Goal: Find specific page/section: Find specific page/section

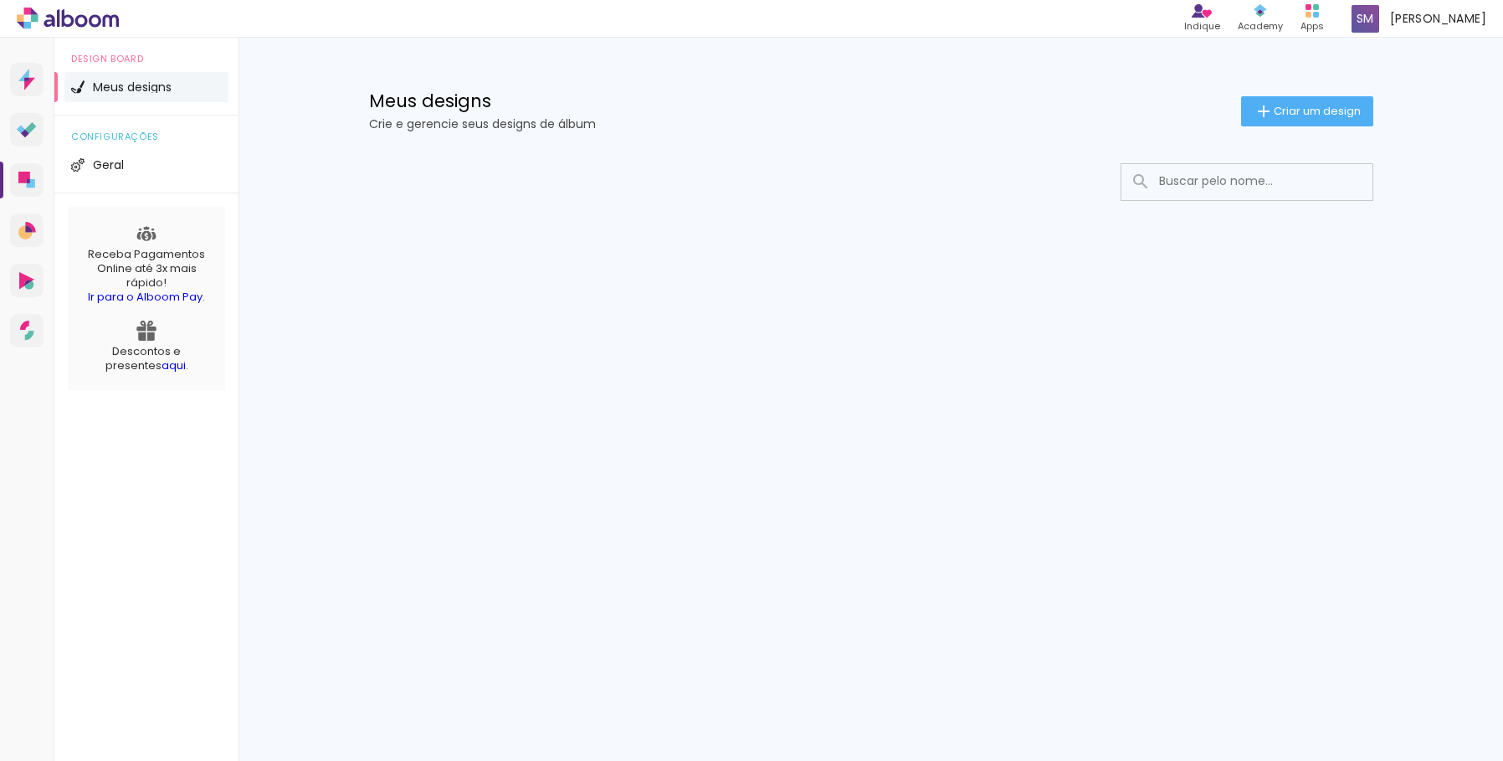
click at [193, 84] on li "Meus designs" at bounding box center [146, 87] width 164 height 30
click at [1265, 189] on input at bounding box center [1270, 181] width 239 height 34
type input "maite"
type paper-input "maite"
click at [1363, 189] on paper-icon-button at bounding box center [1357, 181] width 29 height 29
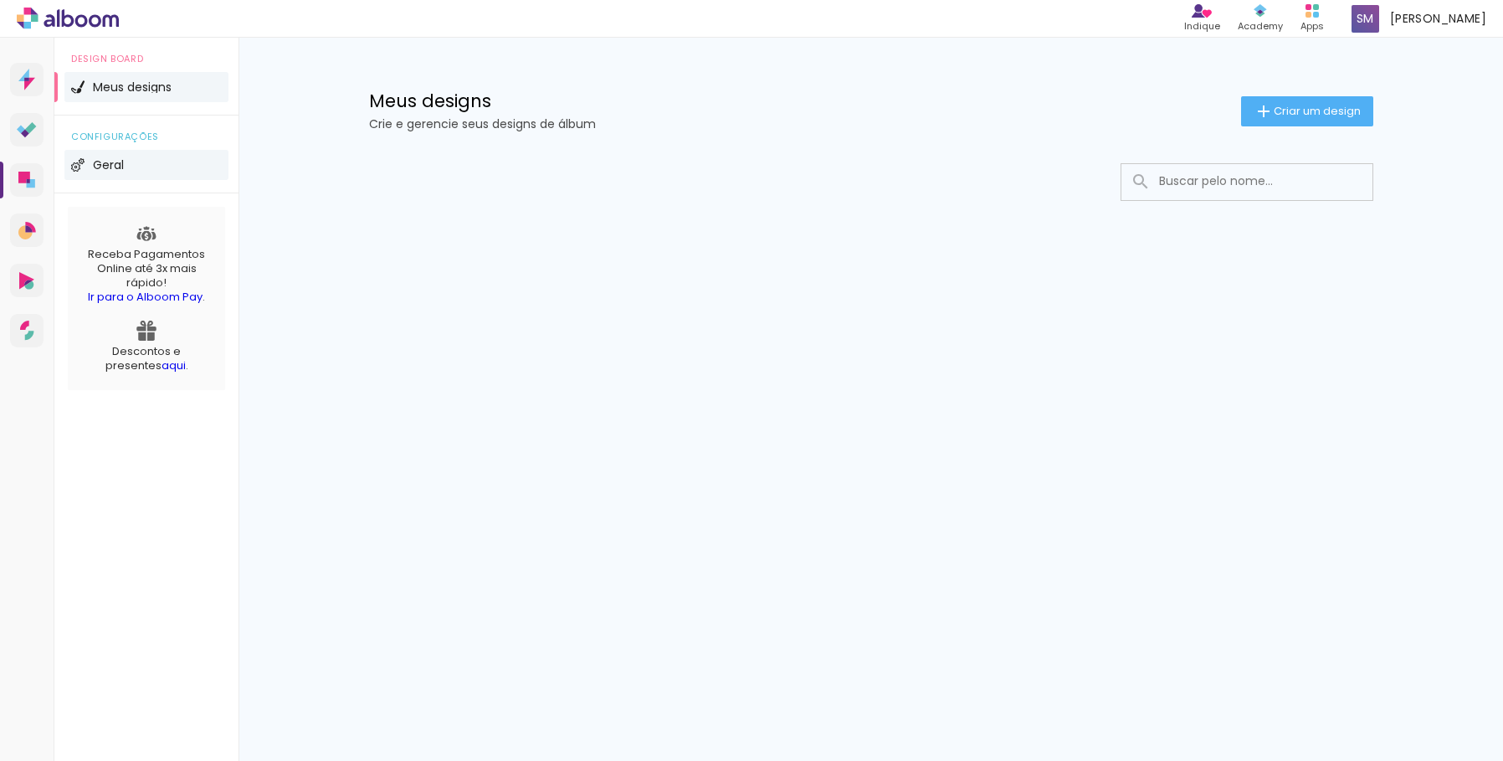
click at [146, 170] on li "Geral" at bounding box center [146, 165] width 164 height 30
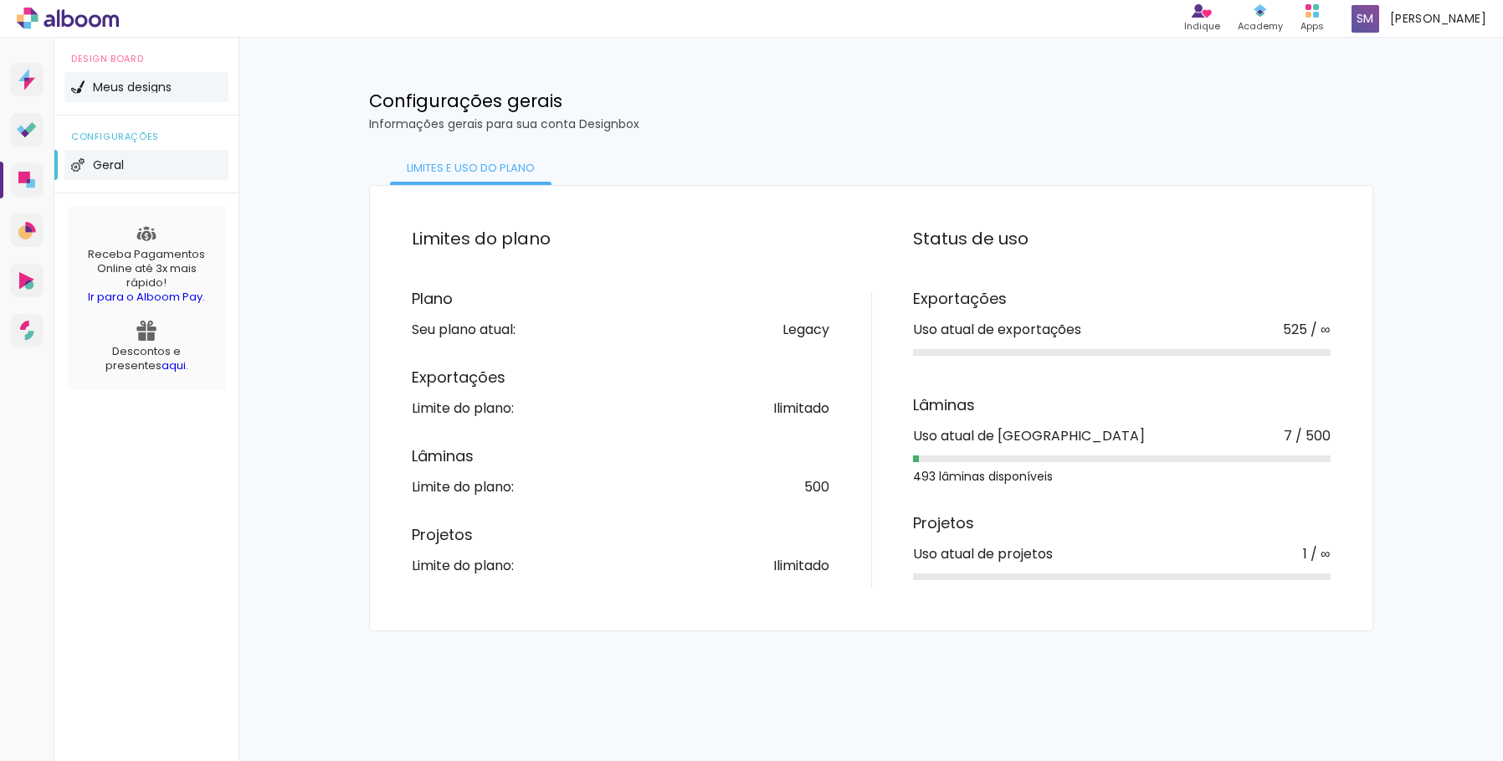
click at [168, 91] on span "Meus designs" at bounding box center [132, 87] width 79 height 12
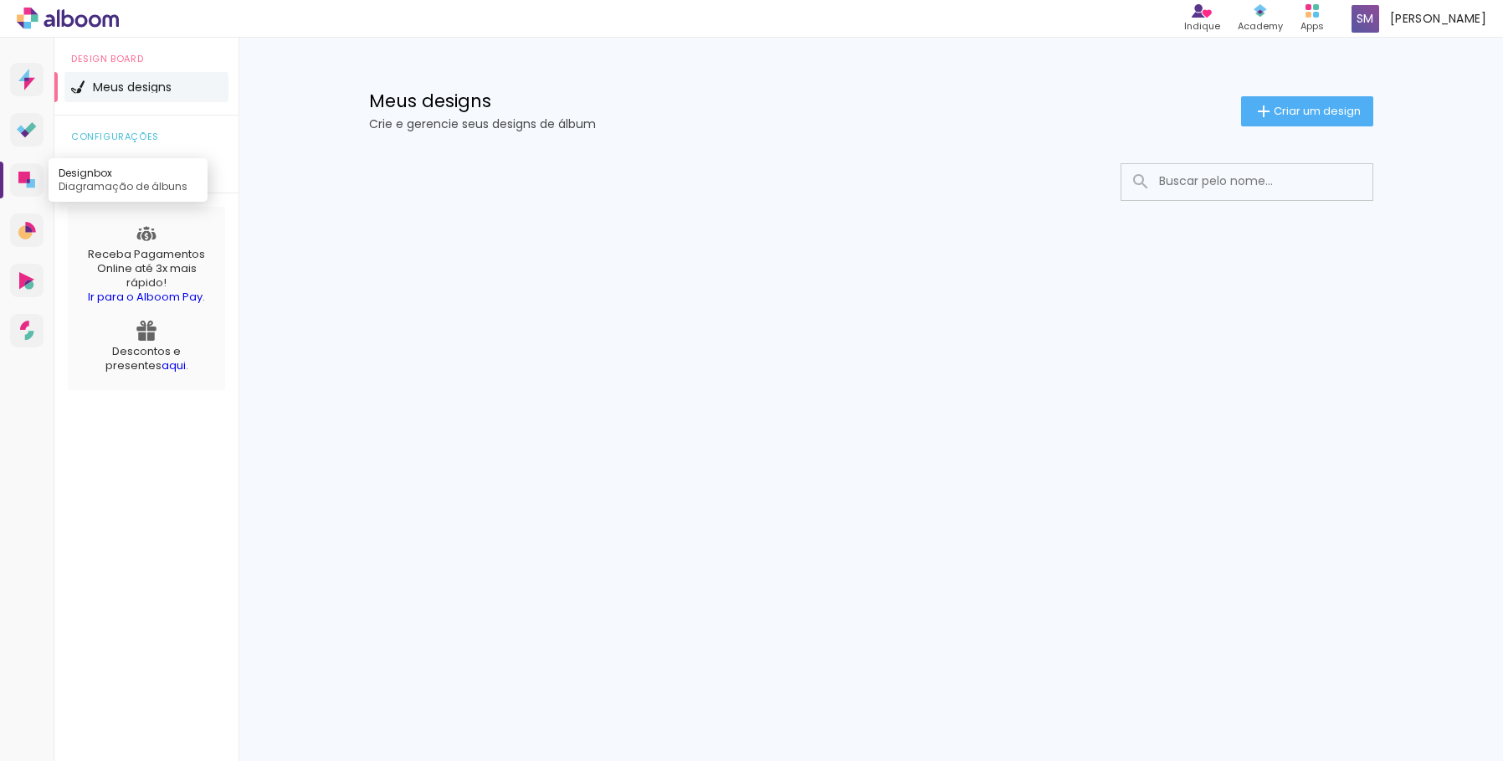
click at [26, 184] on icon at bounding box center [26, 180] width 17 height 17
click at [142, 91] on span "Meus designs" at bounding box center [132, 87] width 79 height 12
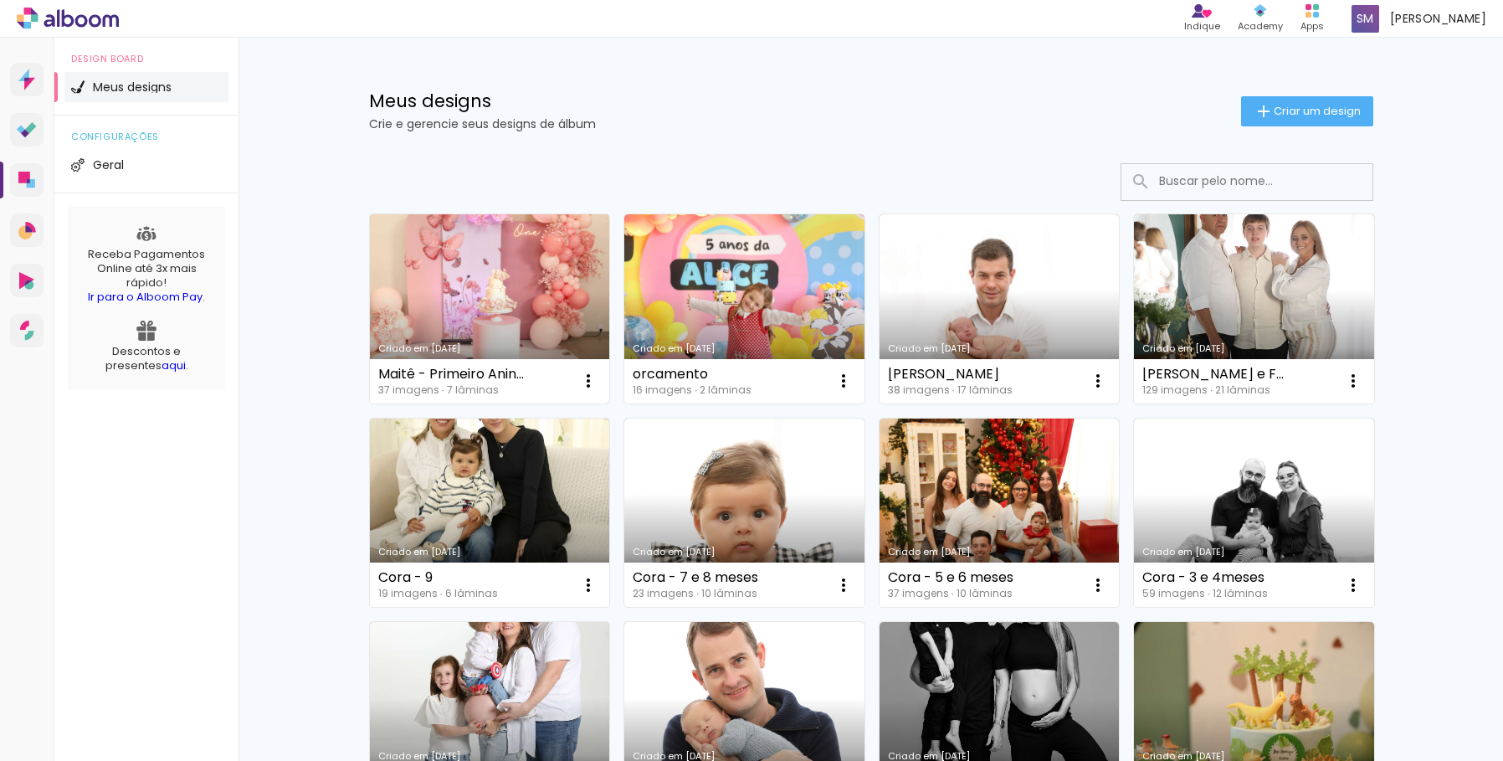
click at [524, 280] on link "Criado em [DATE]" at bounding box center [490, 308] width 240 height 189
